Goal: Navigation & Orientation: Understand site structure

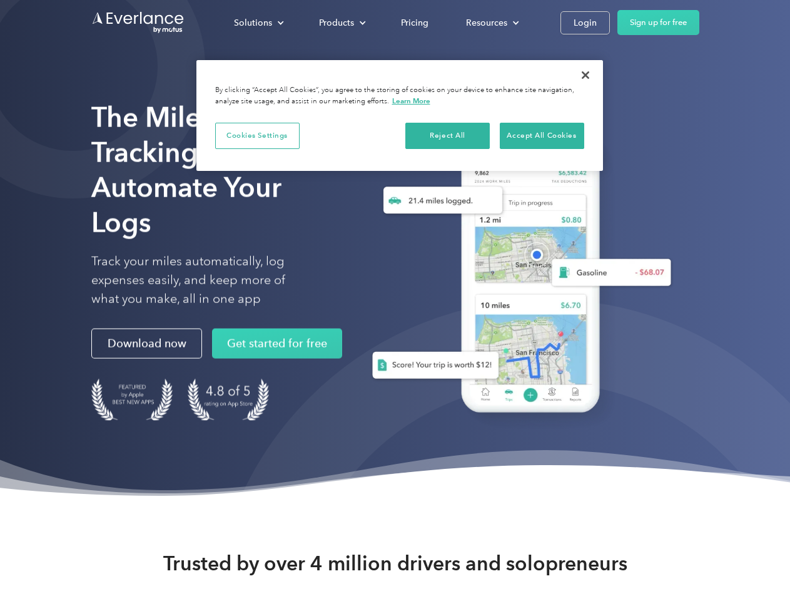
click at [258, 23] on div "Solutions" at bounding box center [253, 23] width 38 height 16
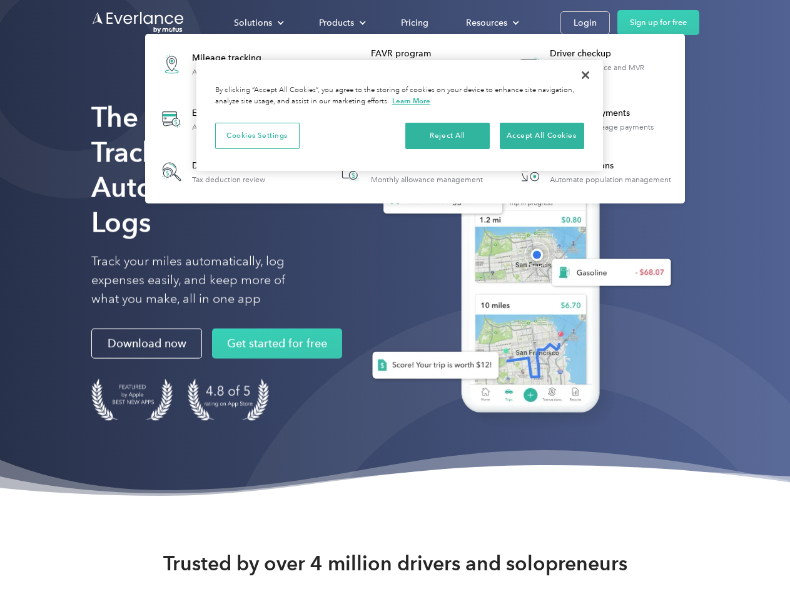
click at [341, 23] on div "Products" at bounding box center [336, 23] width 35 height 16
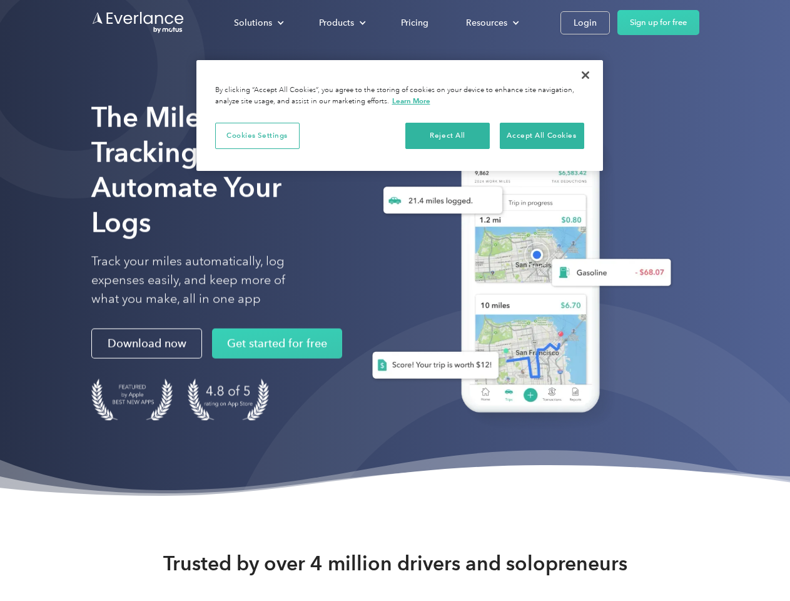
click at [491, 23] on div "Resources" at bounding box center [486, 23] width 41 height 16
click at [257, 135] on button "Cookies Settings" at bounding box center [257, 136] width 84 height 26
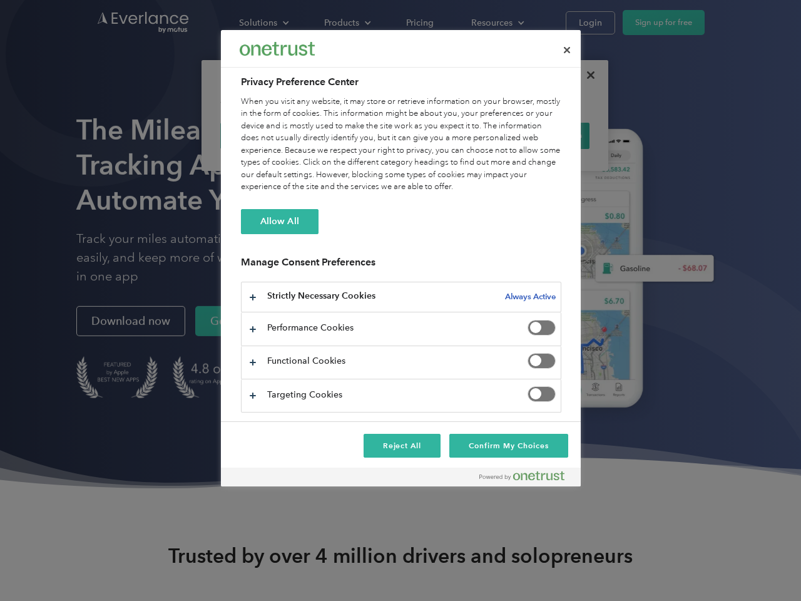
click at [448, 135] on div "When you visit any website, it may store or retrieve information on your browse…" at bounding box center [401, 145] width 320 height 98
click at [542, 135] on div "When you visit any website, it may store or retrieve information on your browse…" at bounding box center [401, 145] width 320 height 98
click at [586, 75] on div at bounding box center [400, 300] width 801 height 601
